Goal: Find specific page/section: Find specific page/section

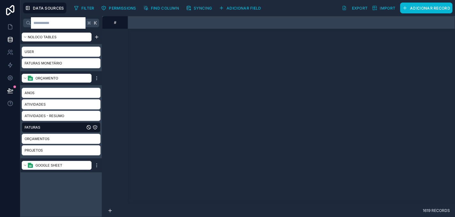
scroll to position [5651, 733]
